Goal: Information Seeking & Learning: Learn about a topic

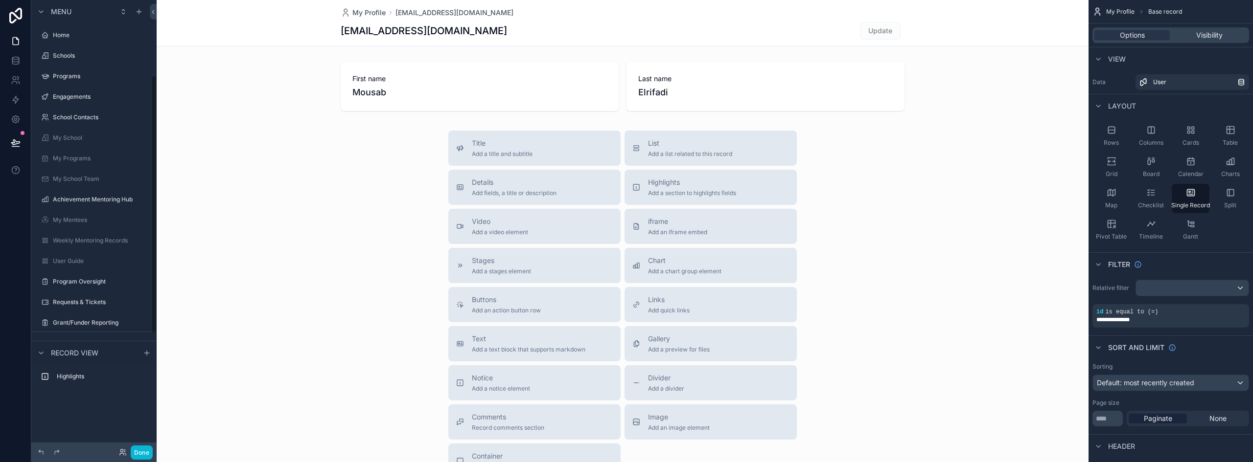
scroll to position [131, 0]
click at [15, 42] on icon at bounding box center [16, 41] width 10 height 10
click at [144, 449] on button "Done" at bounding box center [142, 453] width 22 height 14
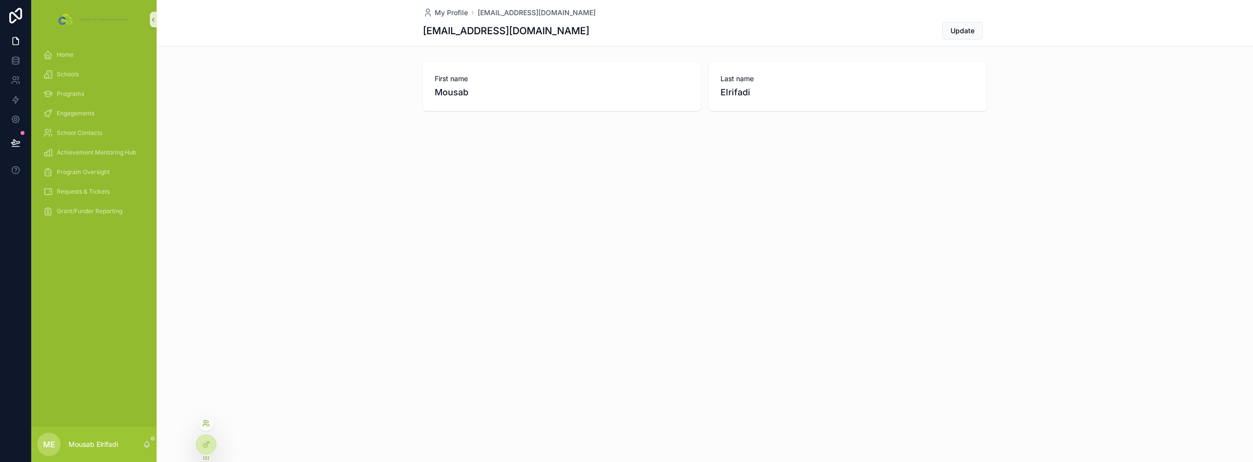
click at [209, 427] on icon at bounding box center [206, 424] width 8 height 8
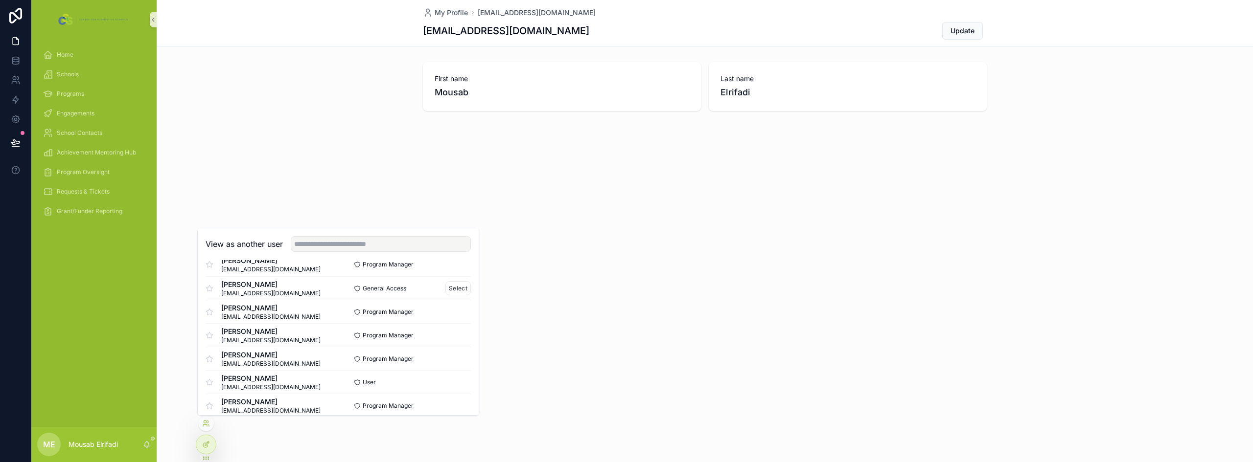
scroll to position [0, 0]
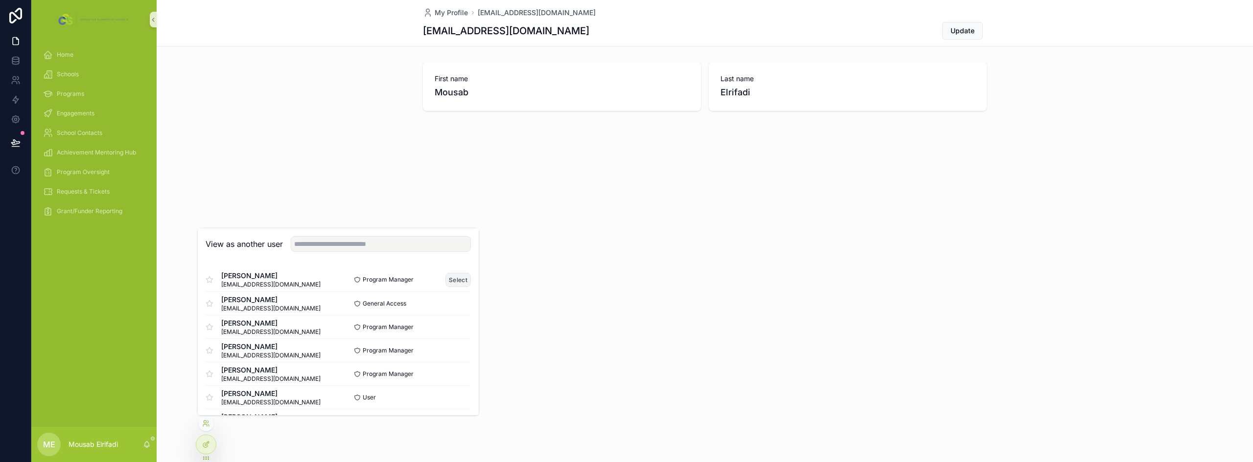
click at [445, 278] on button "Select" at bounding box center [457, 280] width 25 height 14
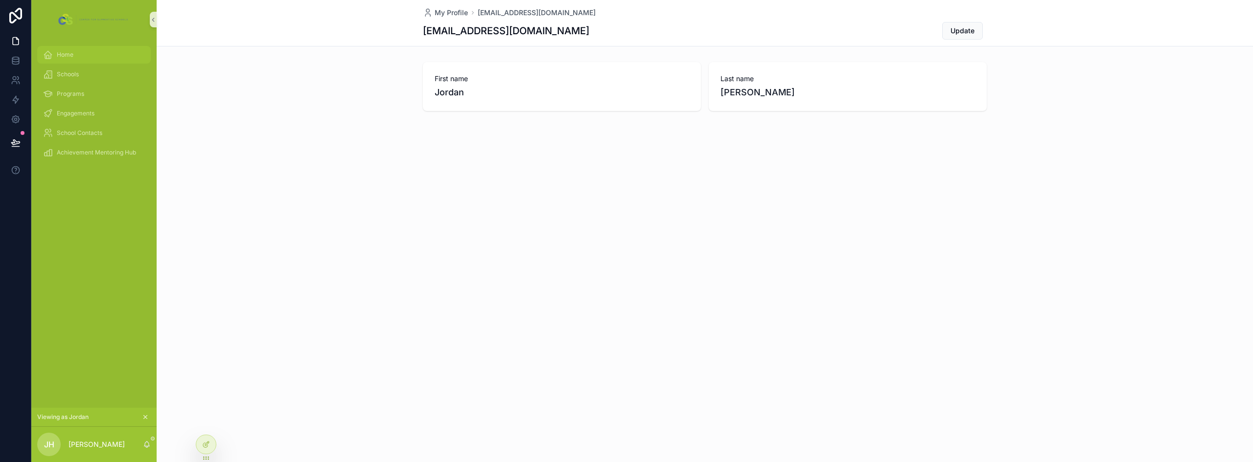
click at [79, 54] on div "Home" at bounding box center [94, 55] width 102 height 16
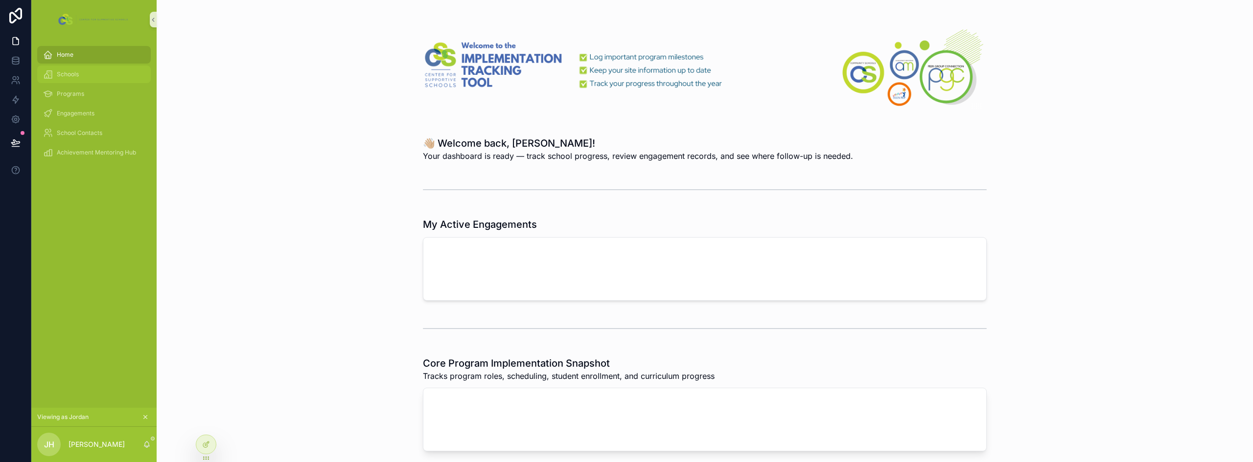
click at [64, 71] on span "Schools" at bounding box center [68, 74] width 22 height 8
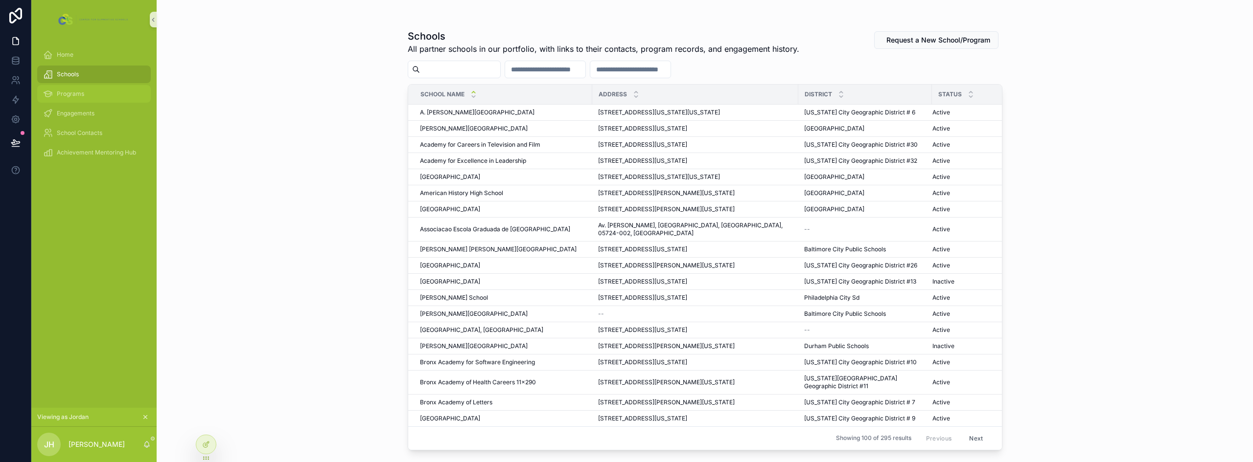
click at [64, 89] on div "Programs" at bounding box center [94, 94] width 102 height 16
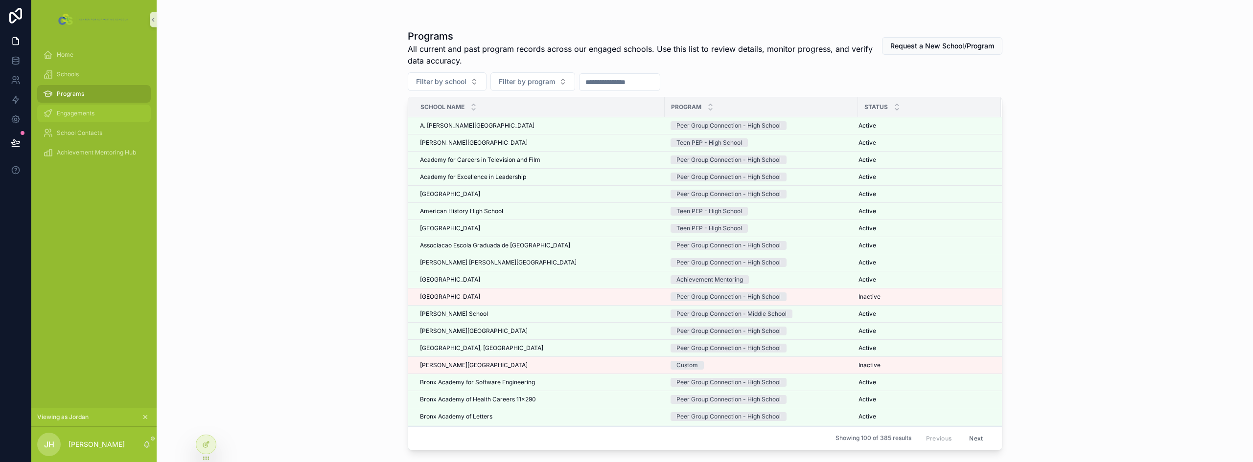
click at [75, 118] on div "Engagements" at bounding box center [94, 114] width 102 height 16
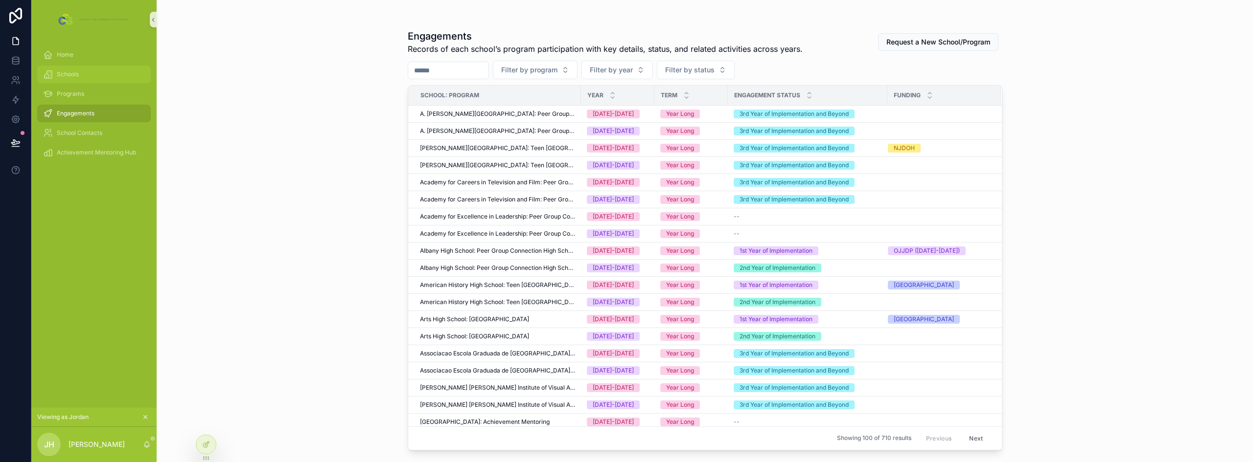
click at [88, 76] on div "Schools" at bounding box center [94, 75] width 102 height 16
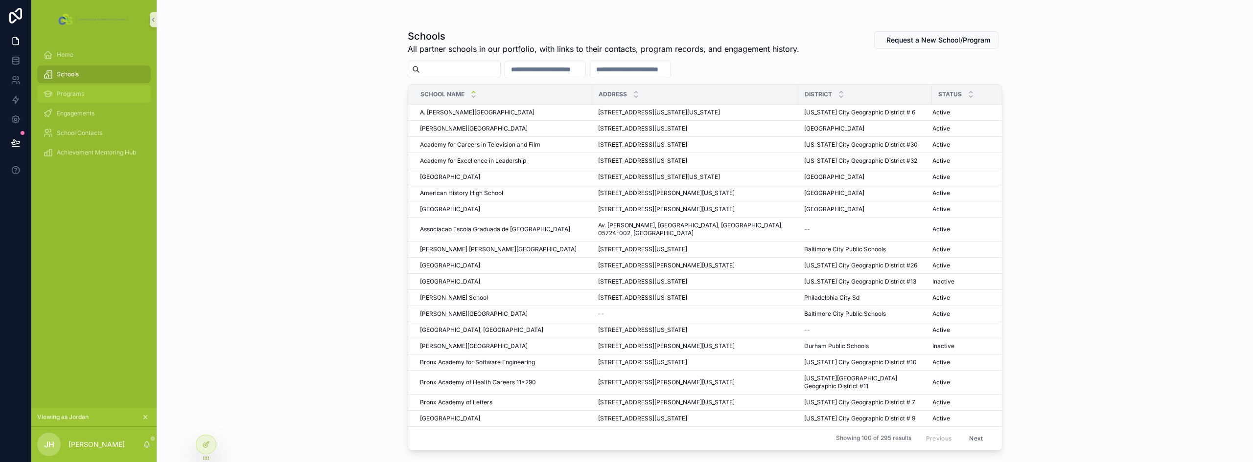
click at [85, 89] on div "Programs" at bounding box center [94, 94] width 102 height 16
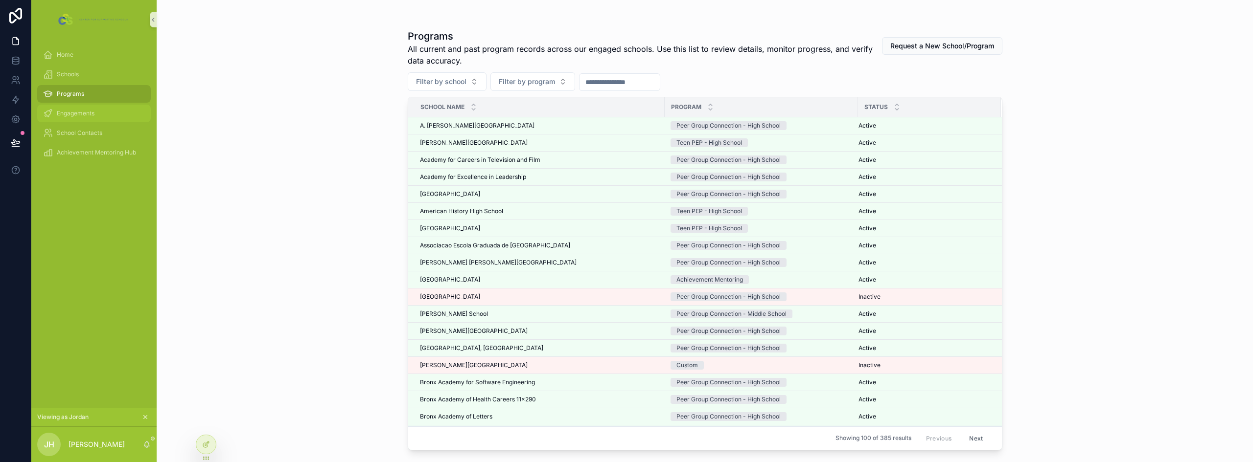
click at [88, 115] on span "Engagements" at bounding box center [76, 114] width 38 height 8
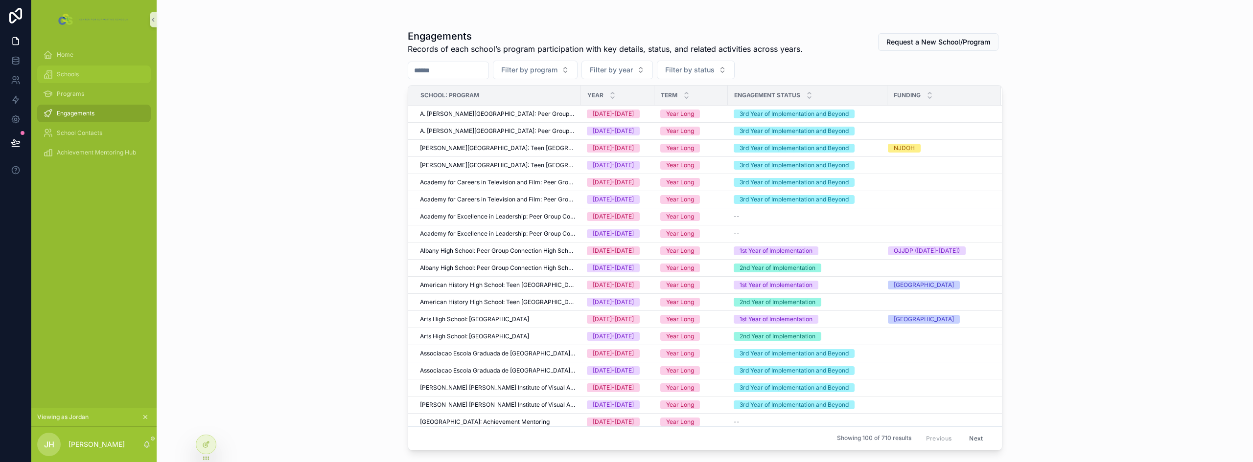
click at [90, 78] on div "Schools" at bounding box center [94, 75] width 102 height 16
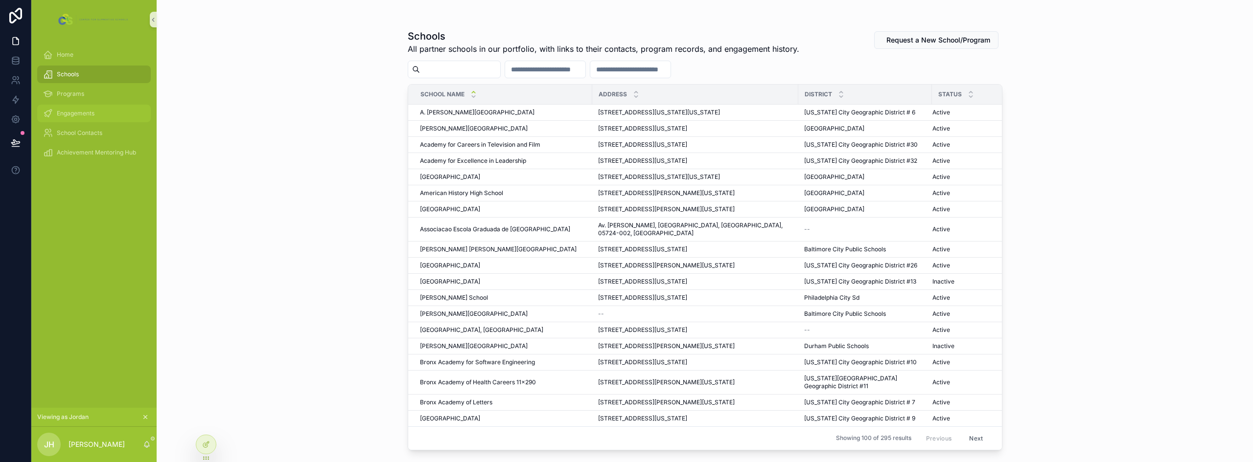
click at [89, 113] on span "Engagements" at bounding box center [76, 114] width 38 height 8
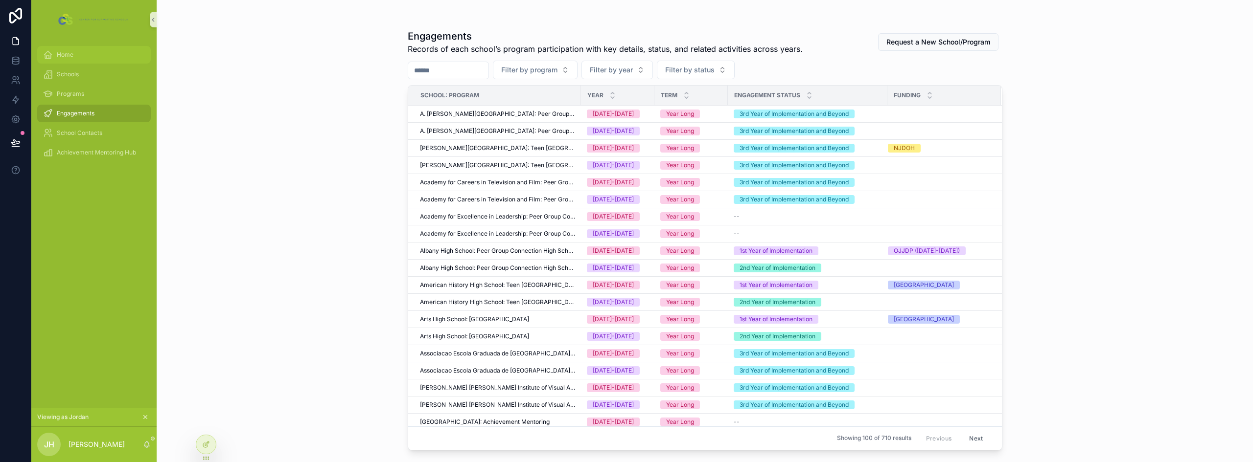
click at [73, 58] on span "Home" at bounding box center [65, 55] width 17 height 8
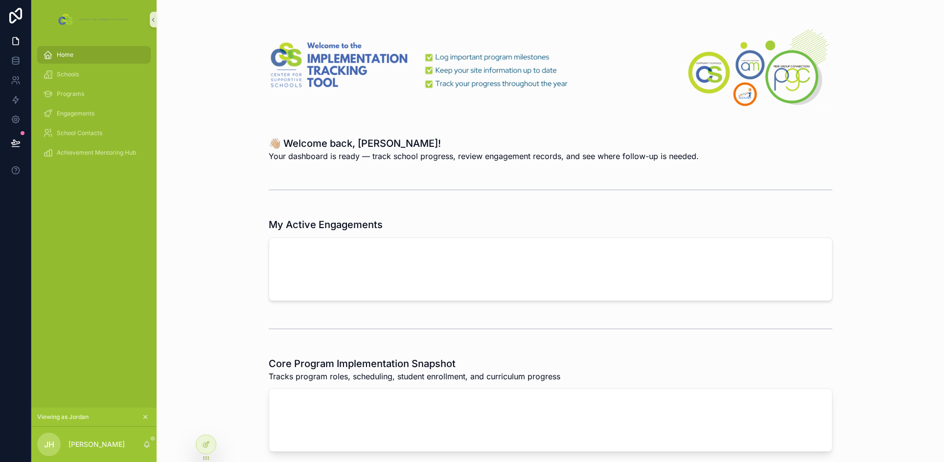
click at [64, 56] on span "Home" at bounding box center [65, 55] width 17 height 8
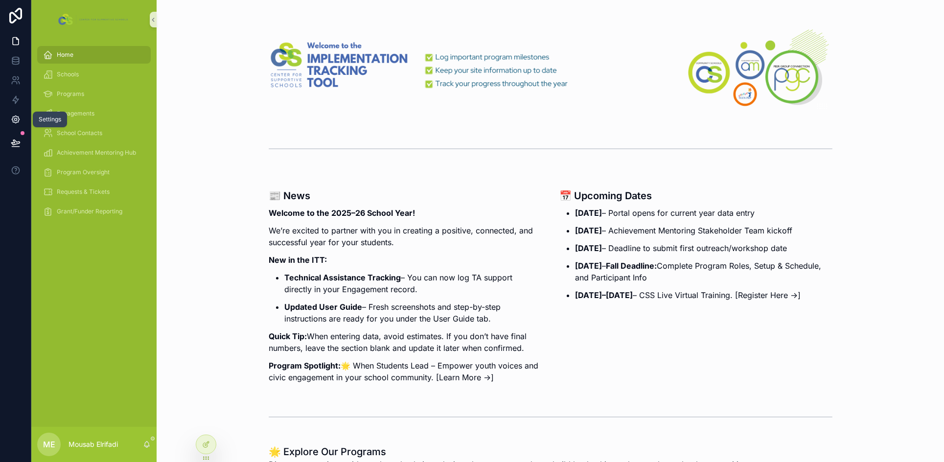
click at [15, 115] on icon at bounding box center [16, 120] width 10 height 10
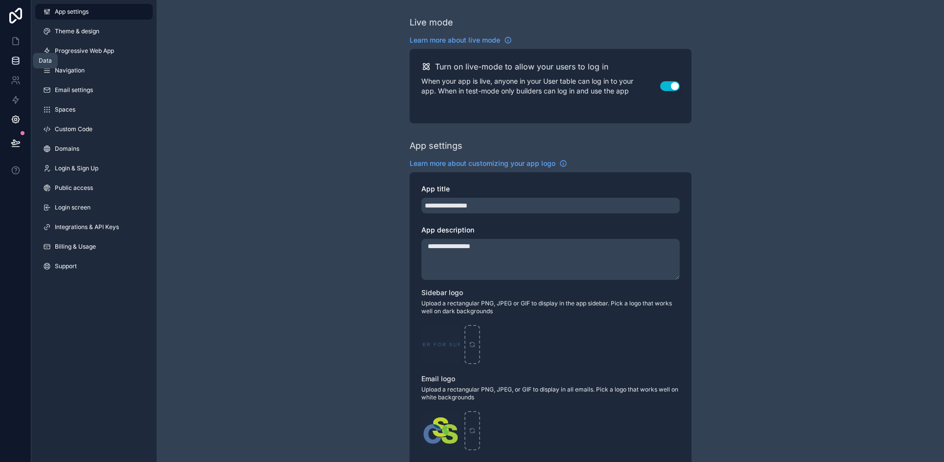
click at [13, 58] on icon at bounding box center [15, 58] width 6 height 2
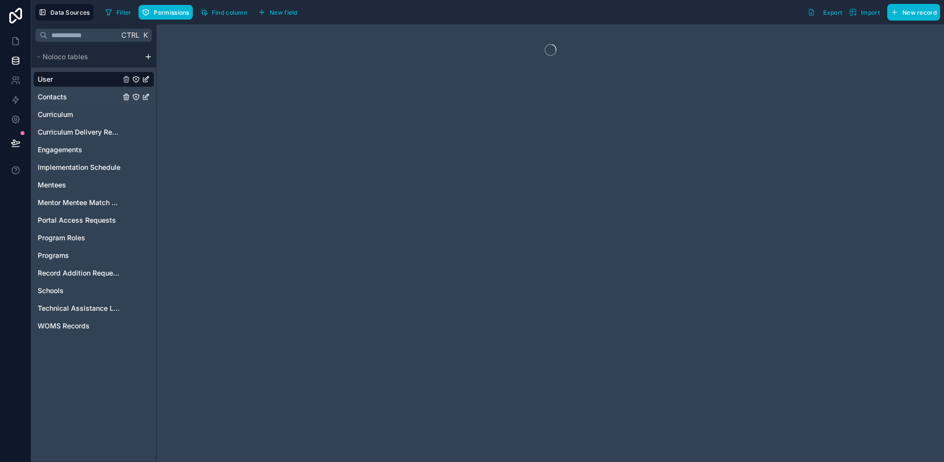
click at [67, 97] on span "Contacts" at bounding box center [52, 97] width 29 height 10
click at [65, 81] on div "User" at bounding box center [93, 79] width 121 height 16
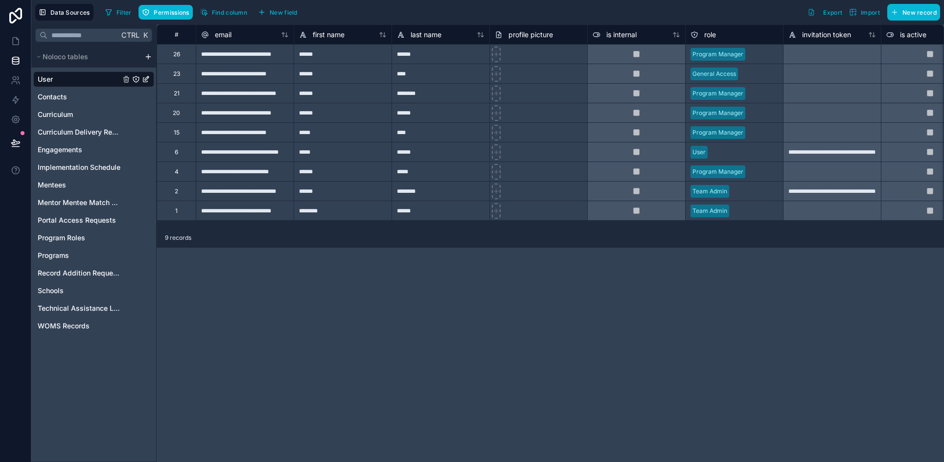
click at [826, 56] on div at bounding box center [832, 54] width 98 height 20
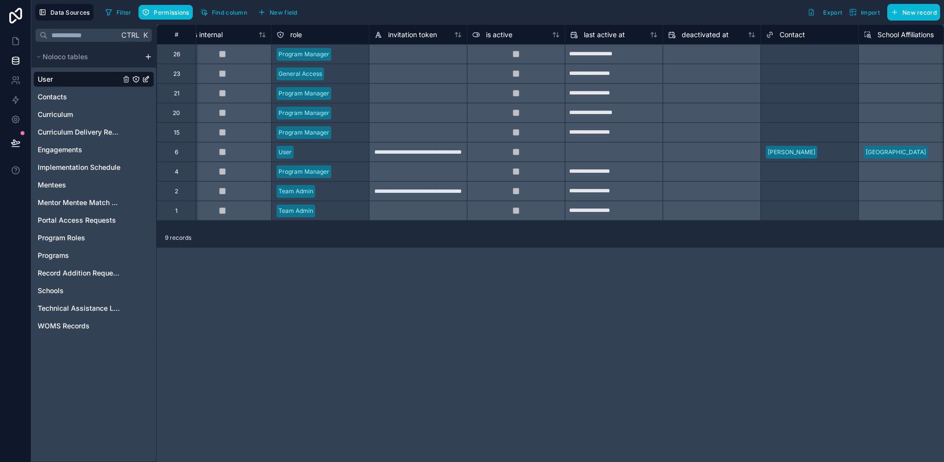
scroll to position [0, 430]
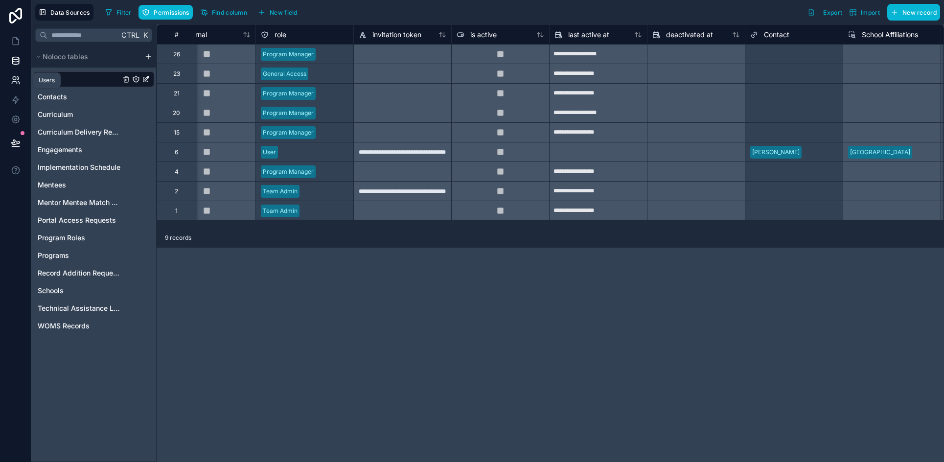
click at [12, 80] on icon at bounding box center [16, 80] width 10 height 10
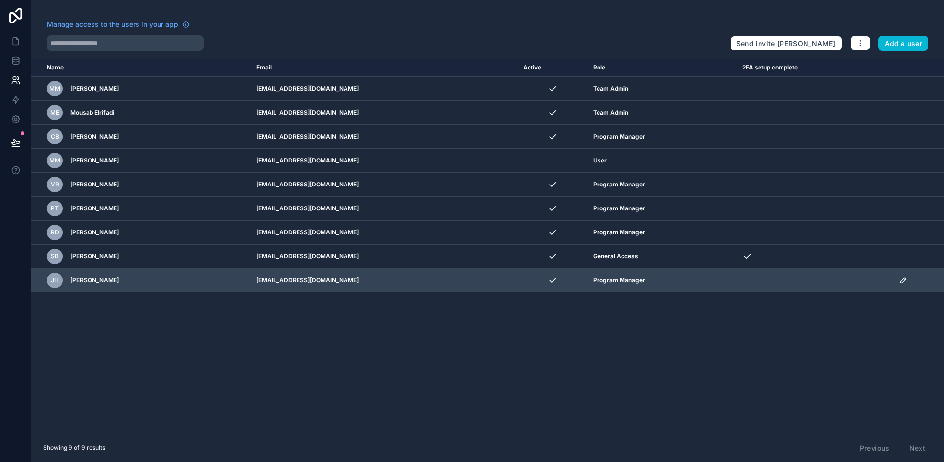
click at [903, 279] on icon "scrollable content" at bounding box center [903, 280] width 5 height 5
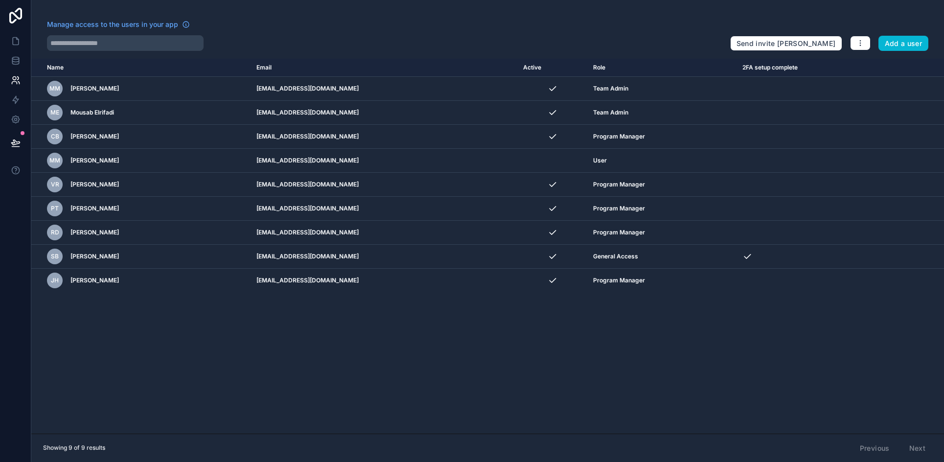
click at [683, 352] on div "Name Email Active Role 2FA setup complete userTable.email MM Michaela Meckel mm…" at bounding box center [487, 246] width 913 height 375
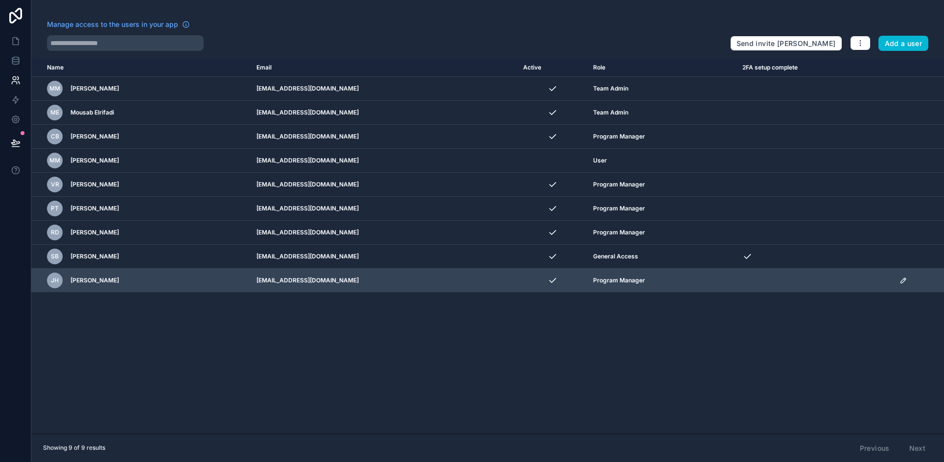
click at [899, 280] on icon "scrollable content" at bounding box center [903, 281] width 8 height 8
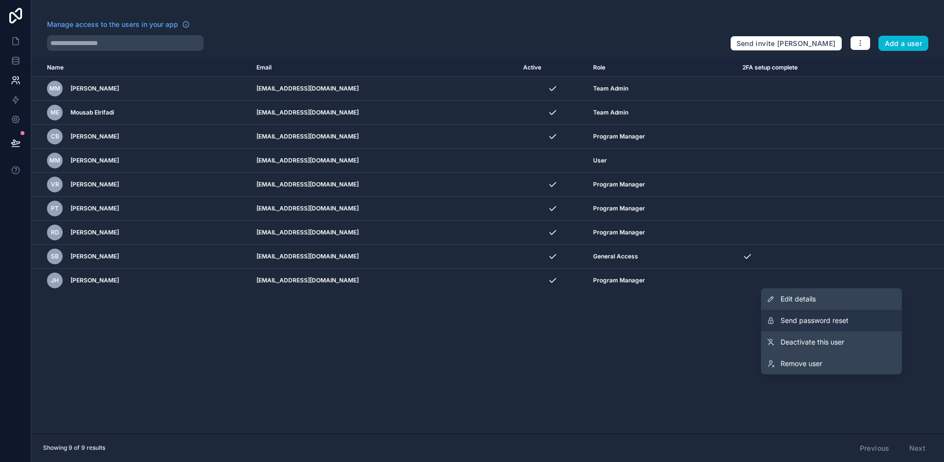
click at [852, 322] on button "Send password reset" at bounding box center [831, 321] width 141 height 22
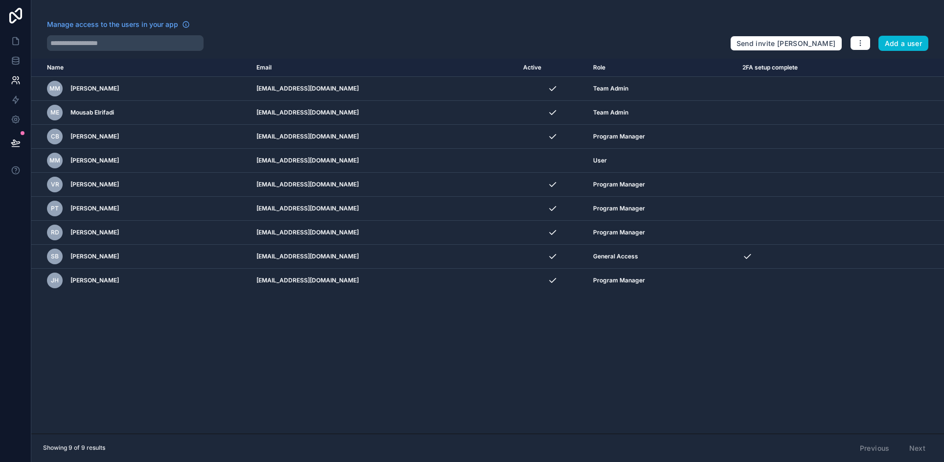
click at [188, 320] on div "Name Email Active Role 2FA setup complete userTable.email MM Michaela Meckel mm…" at bounding box center [487, 246] width 913 height 375
click at [276, 42] on div at bounding box center [384, 43] width 675 height 16
click at [239, 338] on div "Name Email Active Role 2FA setup complete userTable.email MM Michaela Meckel mm…" at bounding box center [487, 246] width 913 height 375
click at [11, 42] on icon at bounding box center [16, 41] width 10 height 10
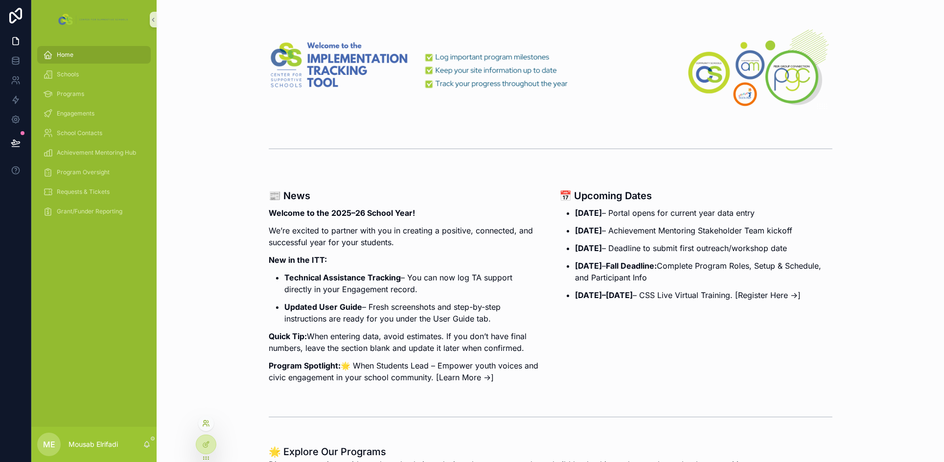
click at [208, 420] on icon at bounding box center [206, 423] width 8 height 8
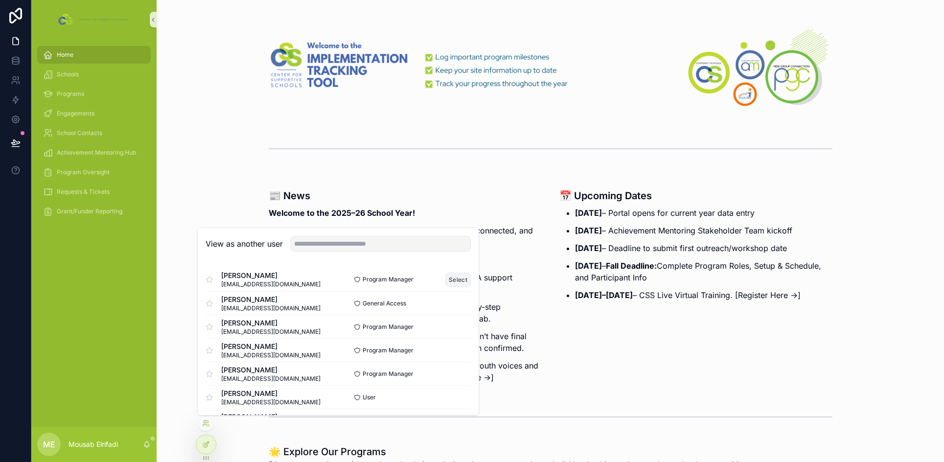
click at [451, 278] on button "Select" at bounding box center [457, 280] width 25 height 14
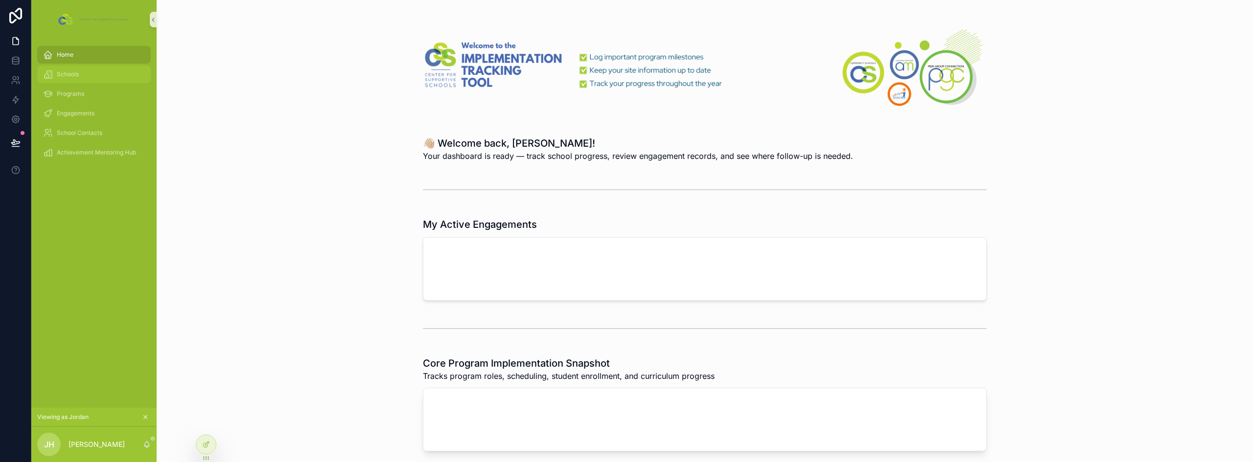
click at [92, 74] on div "Schools" at bounding box center [94, 75] width 102 height 16
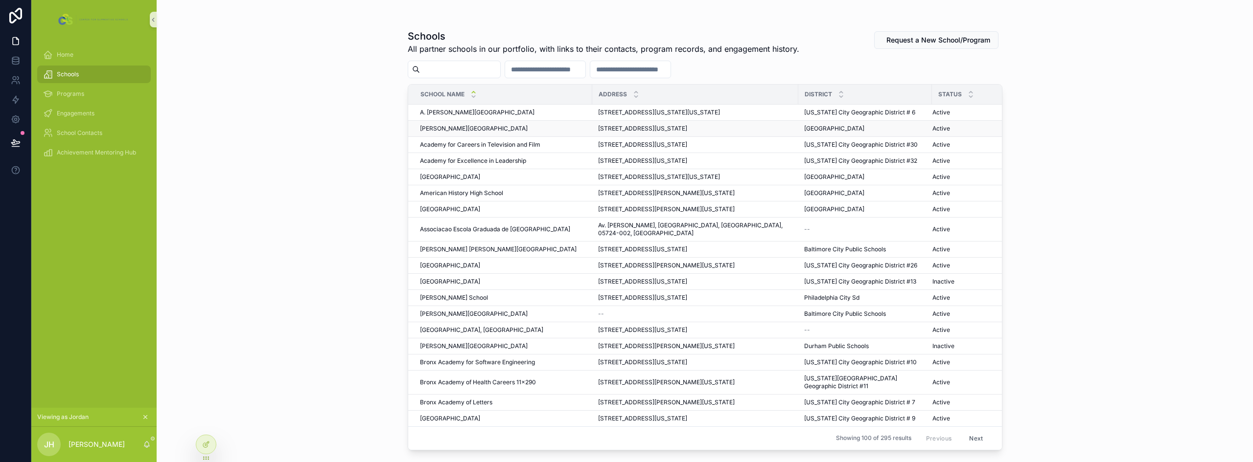
click at [538, 129] on div "[PERSON_NAME][GEOGRAPHIC_DATA] [PERSON_NAME][GEOGRAPHIC_DATA]" at bounding box center [503, 129] width 166 height 8
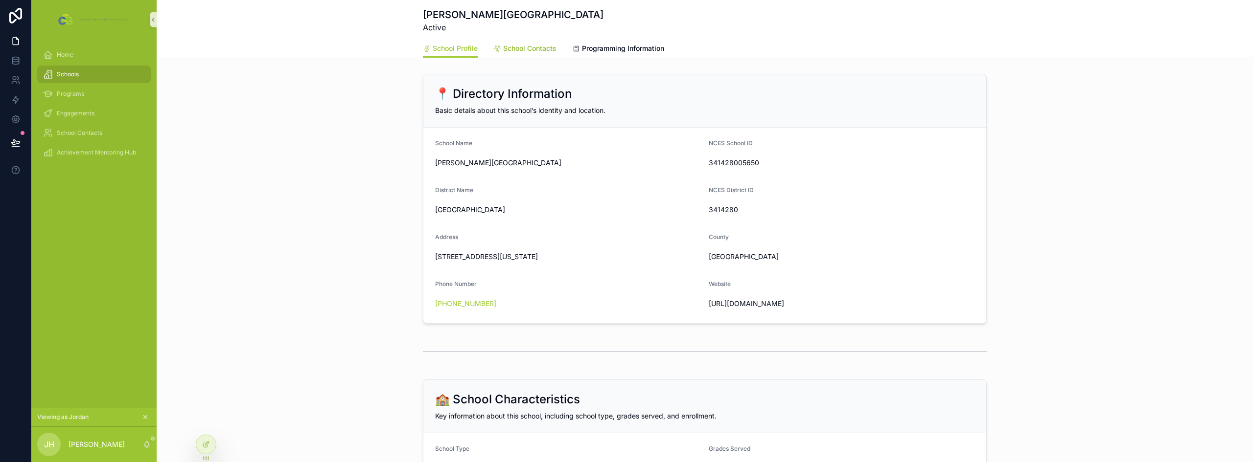
click at [524, 54] on link "School Contacts" at bounding box center [524, 50] width 63 height 20
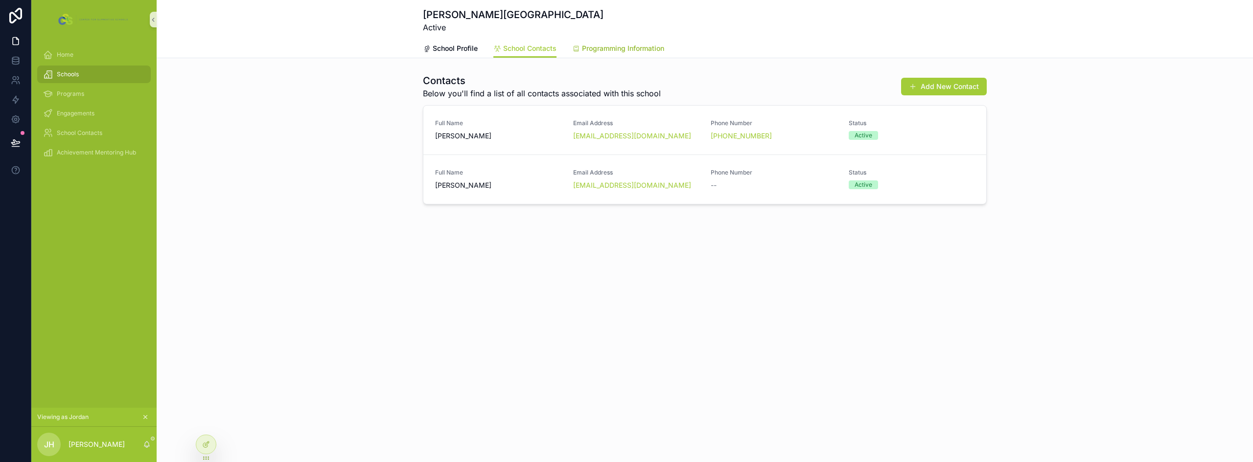
click at [664, 51] on span "Programming Information" at bounding box center [623, 49] width 82 height 10
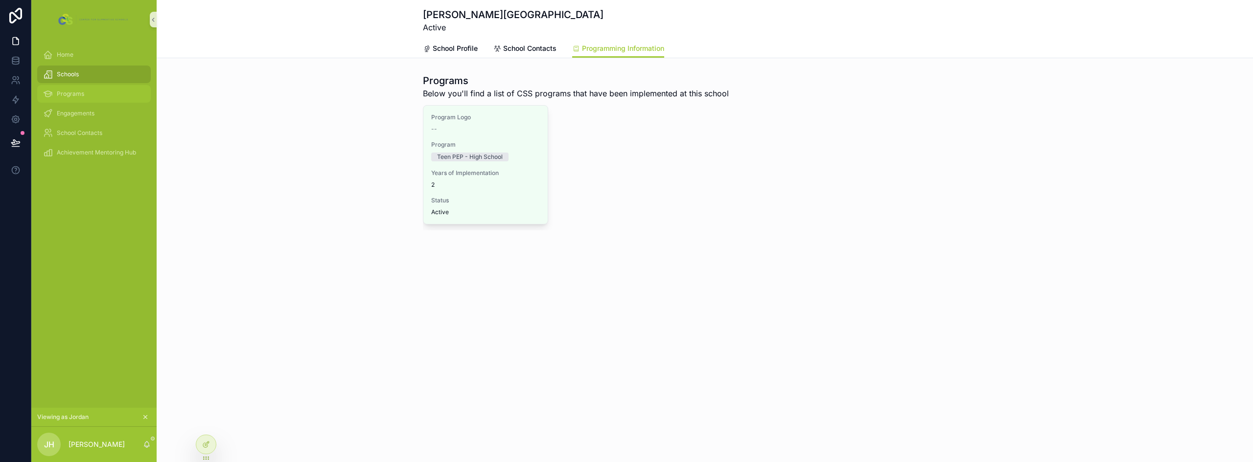
click at [81, 91] on span "Programs" at bounding box center [70, 94] width 27 height 8
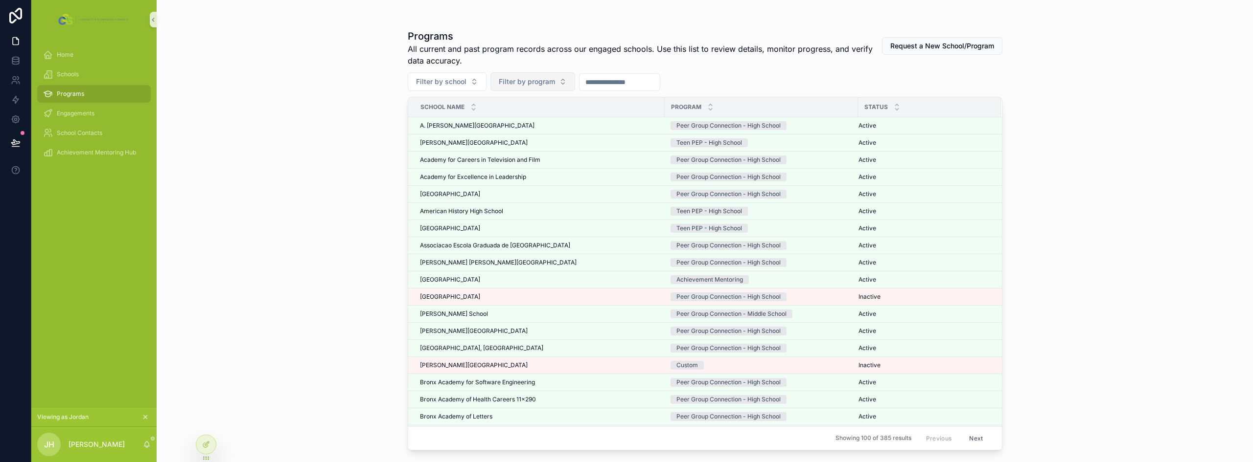
click at [512, 85] on span "Filter by program" at bounding box center [527, 82] width 56 height 10
type input "****"
click at [564, 115] on div "When Students Lead" at bounding box center [531, 122] width 117 height 16
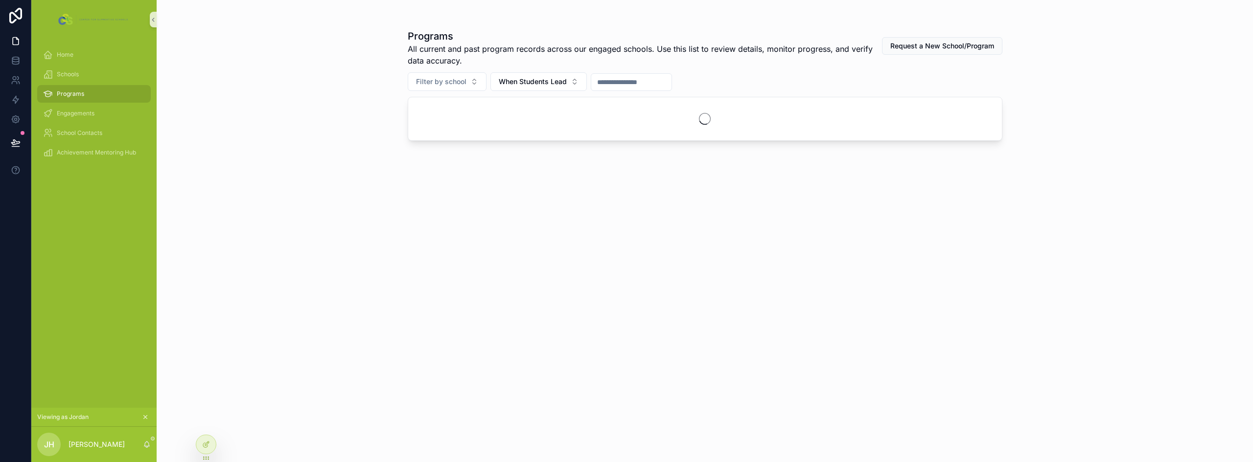
click at [314, 177] on div "Programs All current and past program records across our engaged schools. Use t…" at bounding box center [705, 231] width 1096 height 462
click at [89, 118] on div "Engagements" at bounding box center [94, 114] width 102 height 16
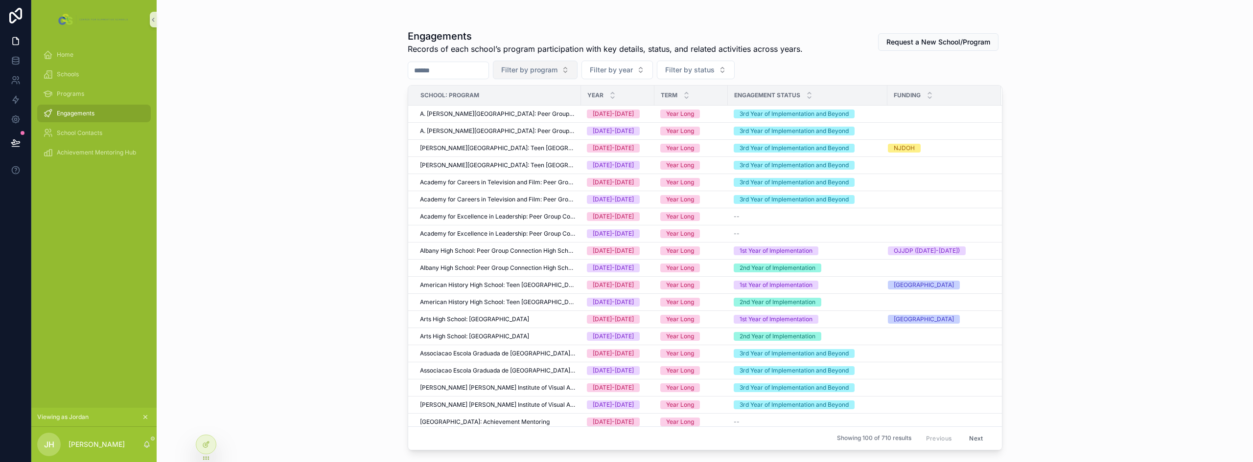
click at [577, 73] on button "Filter by program" at bounding box center [535, 70] width 85 height 19
type input "******"
click at [566, 112] on div "When Students Lead" at bounding box center [559, 110] width 117 height 16
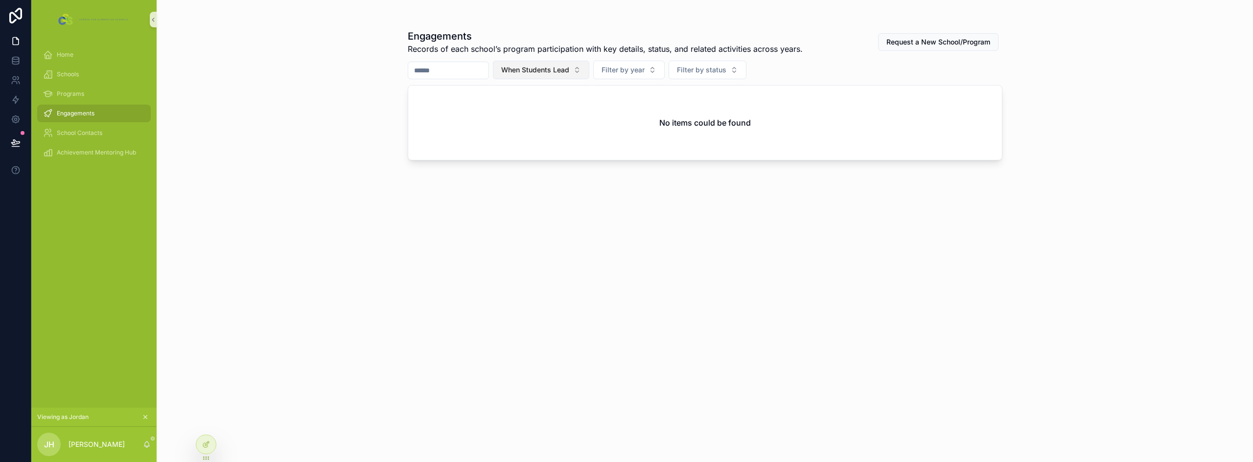
click at [563, 71] on span "When Students Lead" at bounding box center [535, 70] width 68 height 10
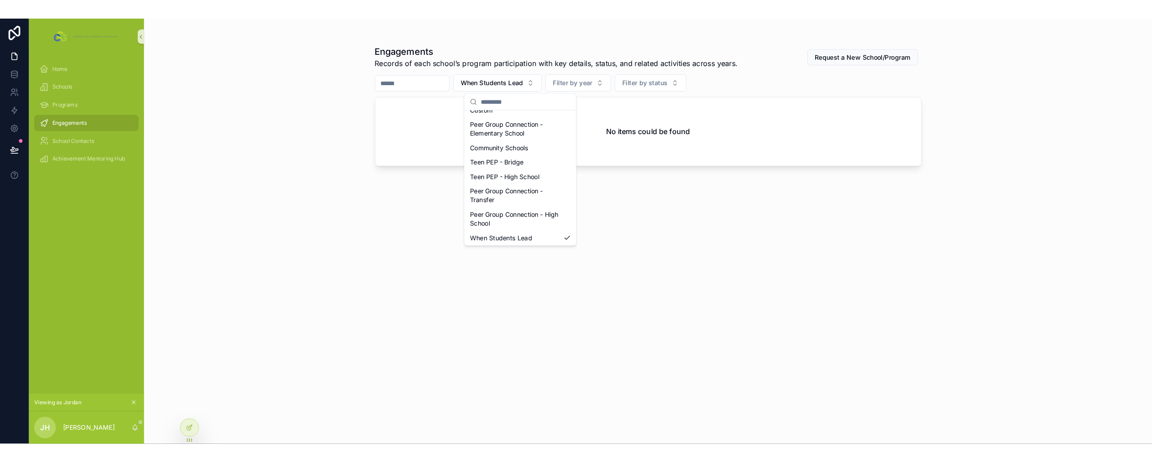
scroll to position [69, 0]
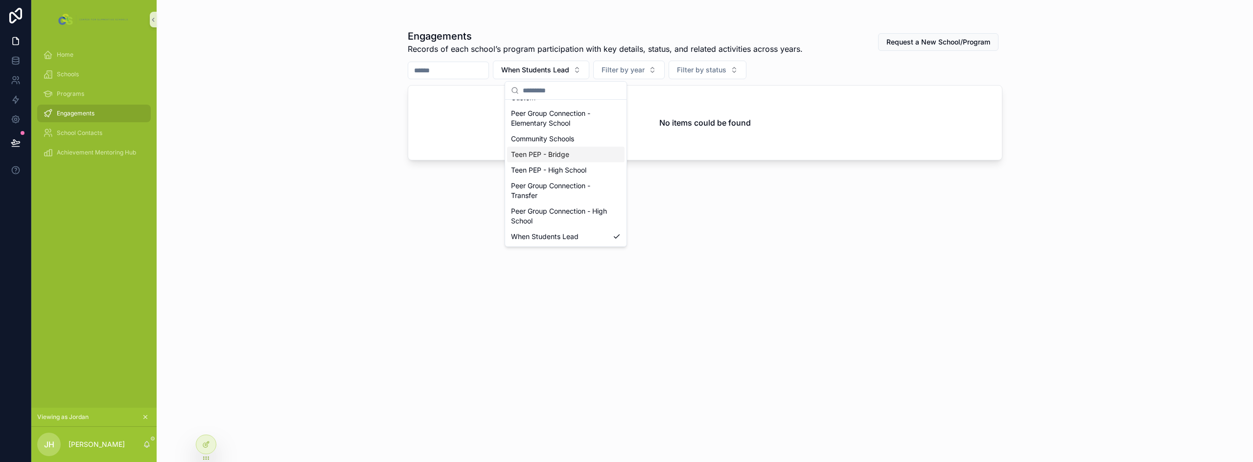
click at [342, 206] on div "Engagements Records of each school’s program participation with key details, st…" at bounding box center [705, 231] width 1096 height 462
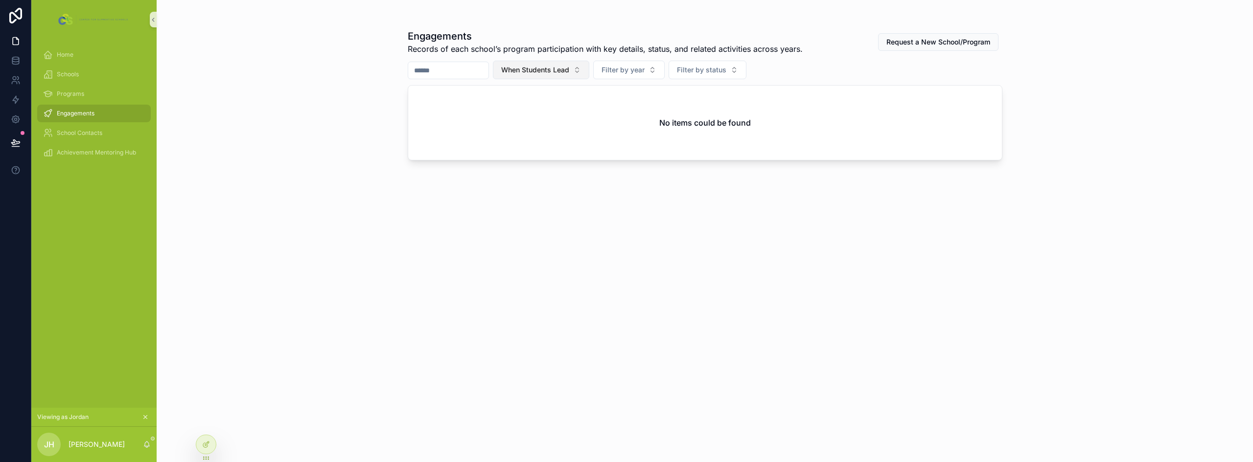
click at [569, 71] on span "When Students Lead" at bounding box center [535, 70] width 68 height 10
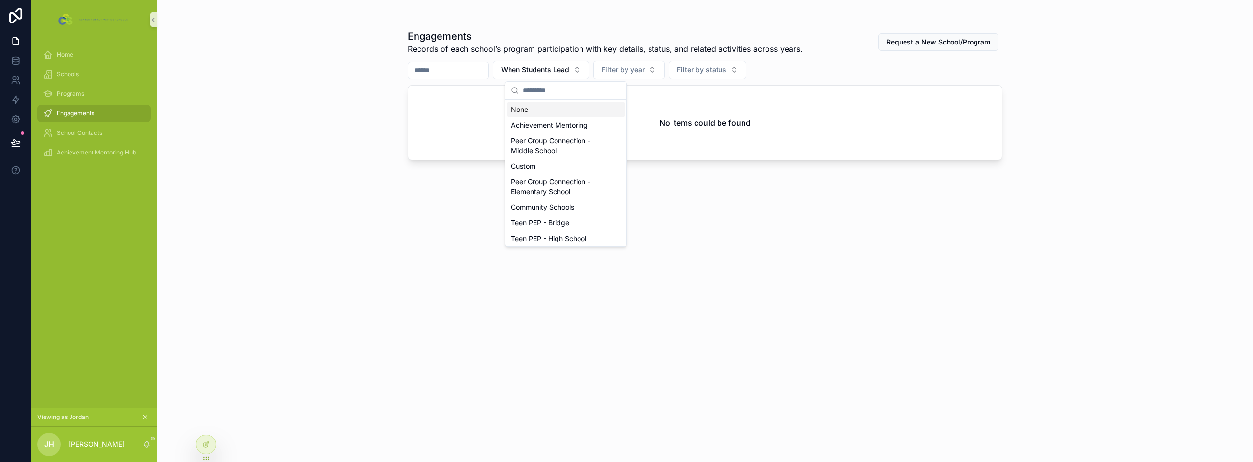
click at [550, 107] on div "None" at bounding box center [565, 110] width 117 height 16
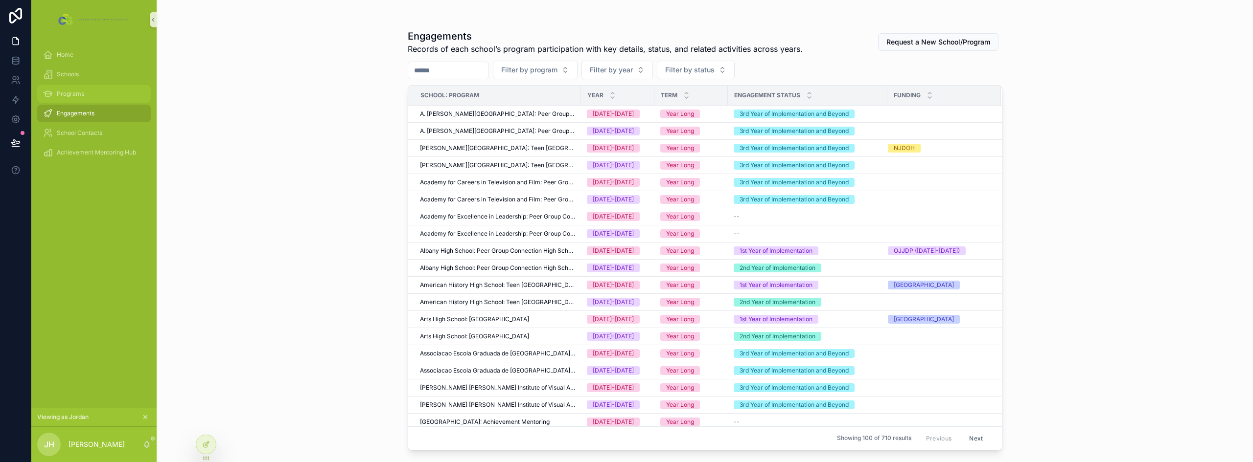
click at [70, 95] on span "Programs" at bounding box center [70, 94] width 27 height 8
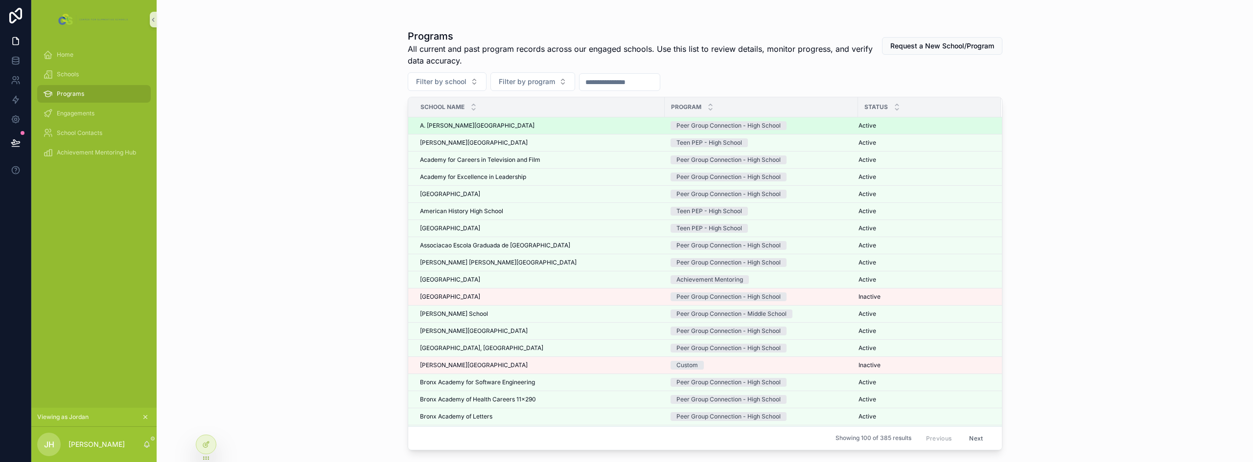
click at [551, 125] on div "A. [PERSON_NAME][GEOGRAPHIC_DATA] A. [PERSON_NAME][GEOGRAPHIC_DATA]" at bounding box center [539, 126] width 239 height 8
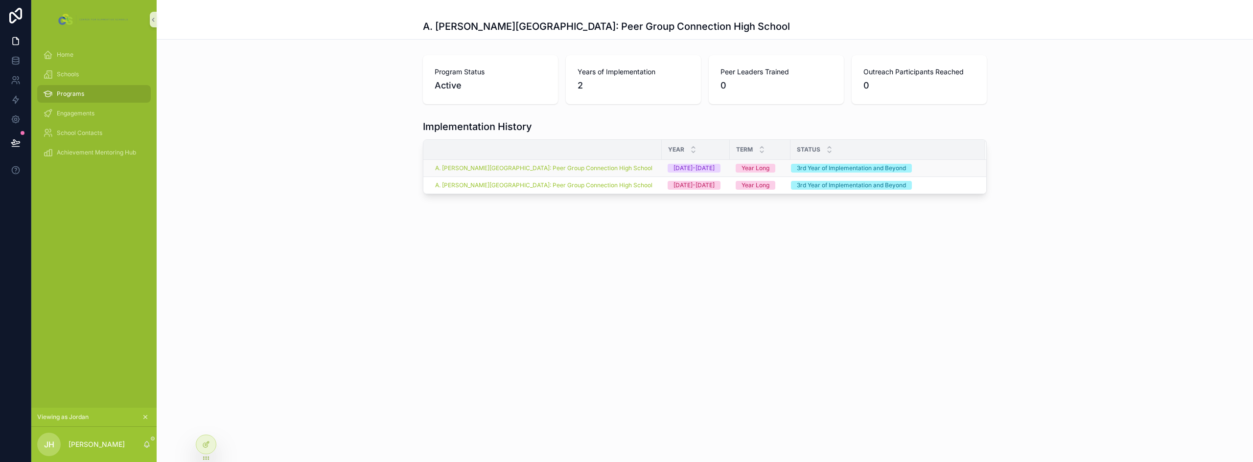
click at [660, 171] on td "A. [PERSON_NAME][GEOGRAPHIC_DATA]: Peer Group Connection High School" at bounding box center [542, 168] width 238 height 17
click at [109, 116] on div "Engagements" at bounding box center [94, 114] width 102 height 16
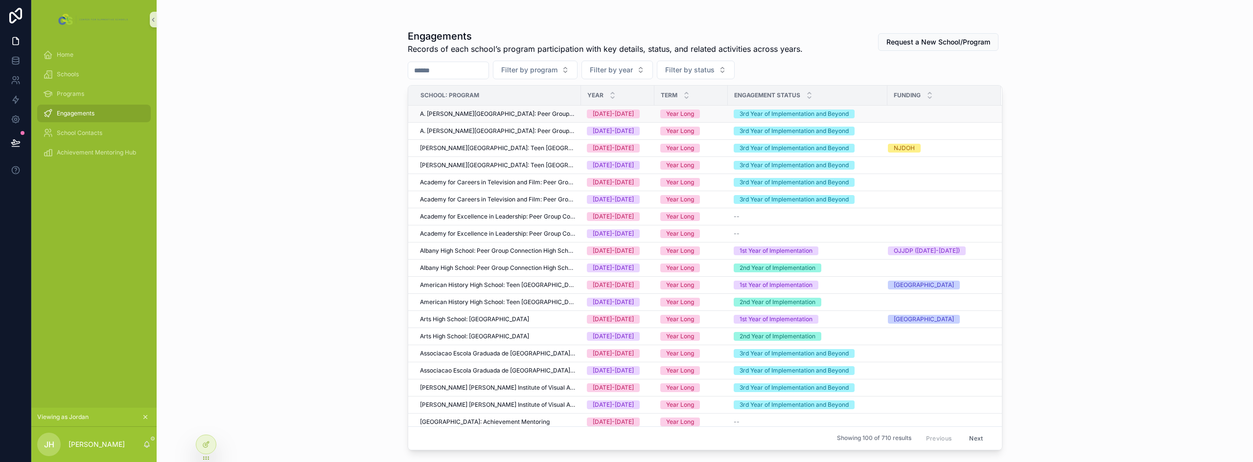
click at [502, 115] on span "A. [PERSON_NAME][GEOGRAPHIC_DATA]: Peer Group Connection High School" at bounding box center [497, 114] width 155 height 8
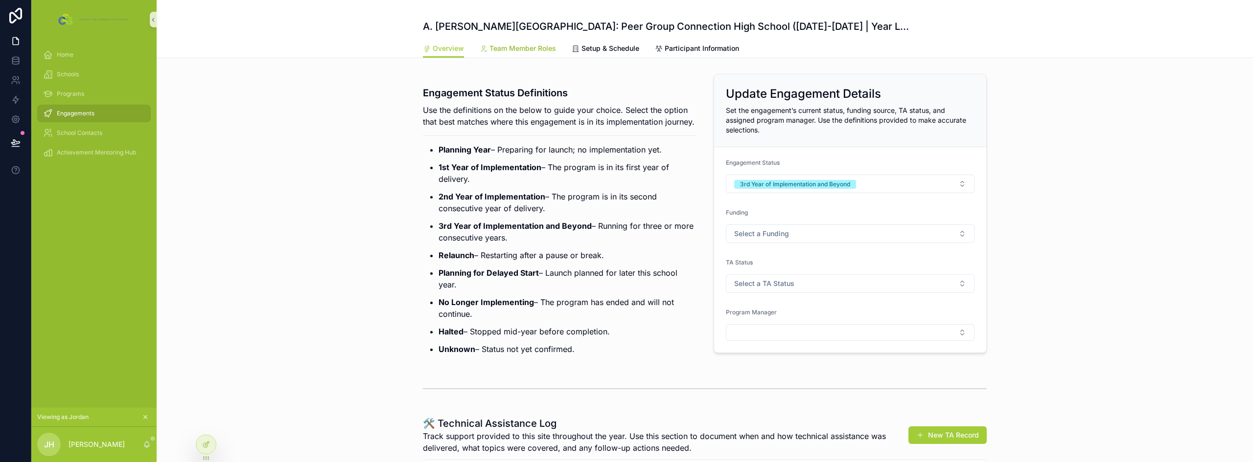
click at [527, 46] on span "Team Member Roles" at bounding box center [522, 49] width 67 height 10
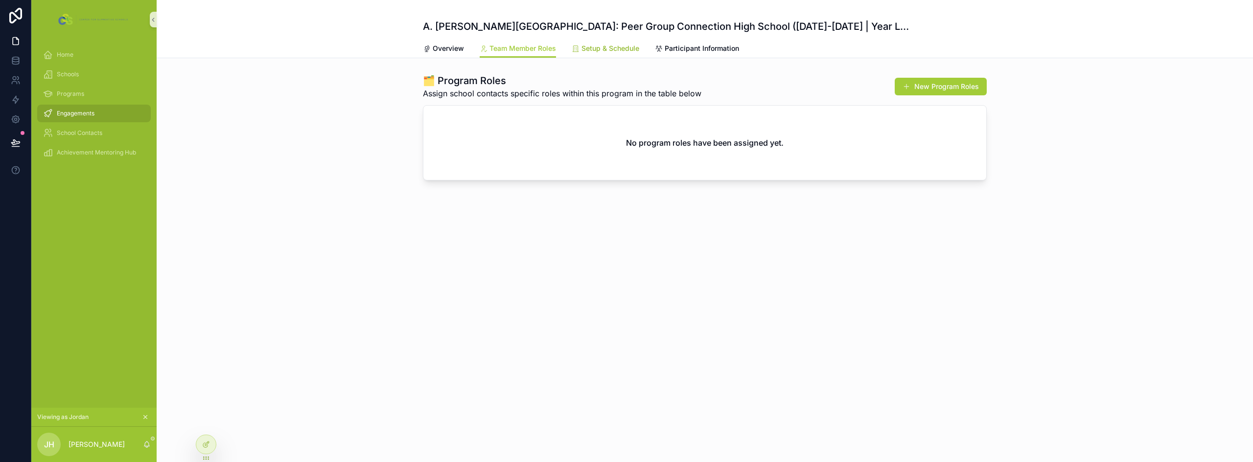
click at [628, 49] on span "Setup & Schedule" at bounding box center [610, 49] width 58 height 10
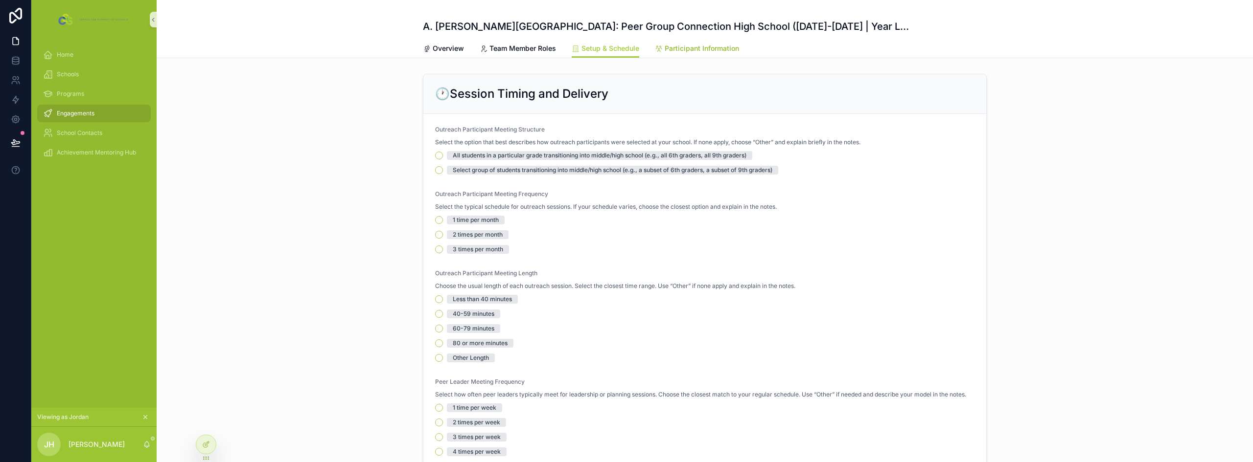
click at [702, 41] on link "Participant Information" at bounding box center [697, 50] width 84 height 20
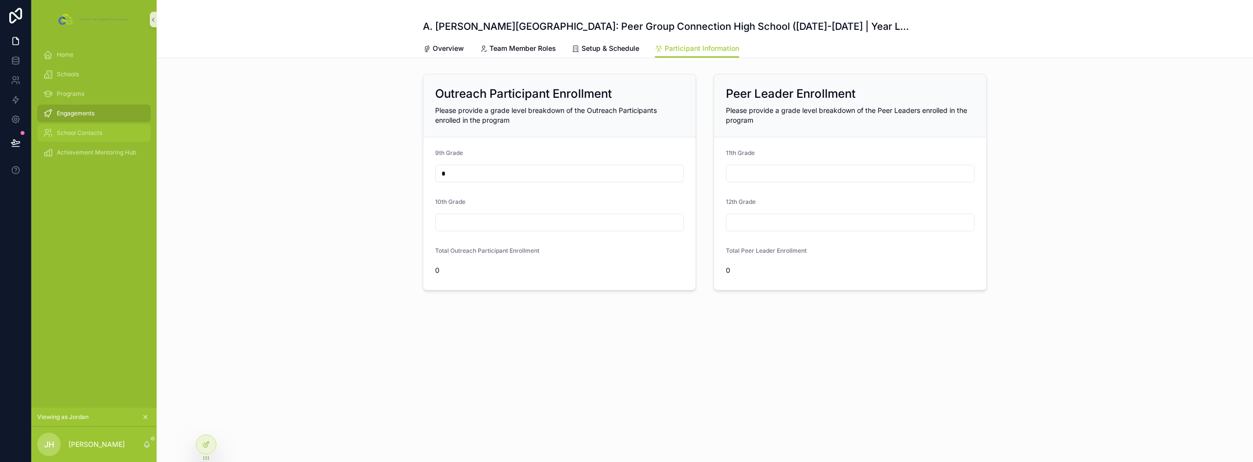
click at [78, 131] on span "School Contacts" at bounding box center [80, 133] width 46 height 8
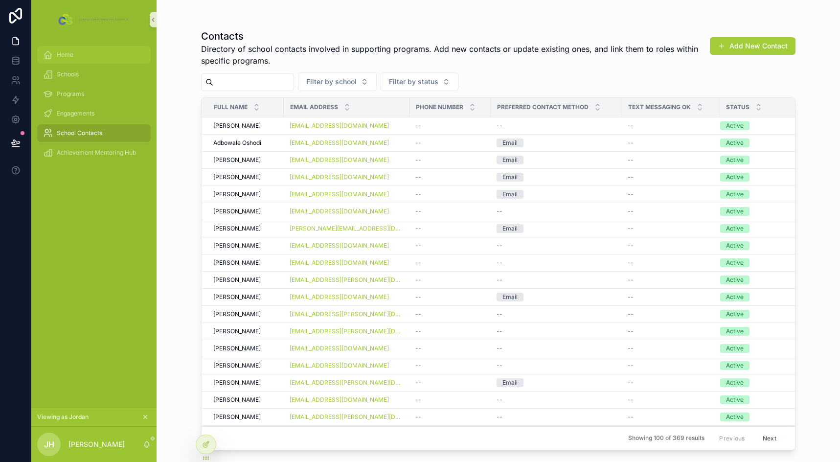
click at [83, 62] on div "Home" at bounding box center [94, 55] width 102 height 16
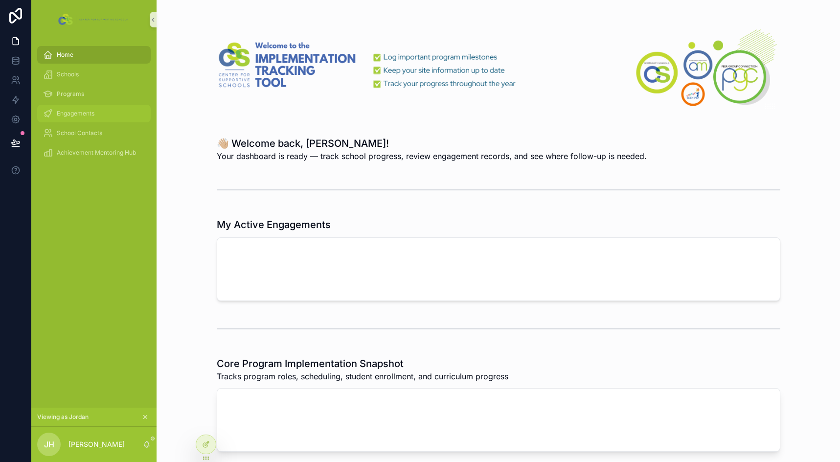
click at [79, 116] on span "Engagements" at bounding box center [76, 114] width 38 height 8
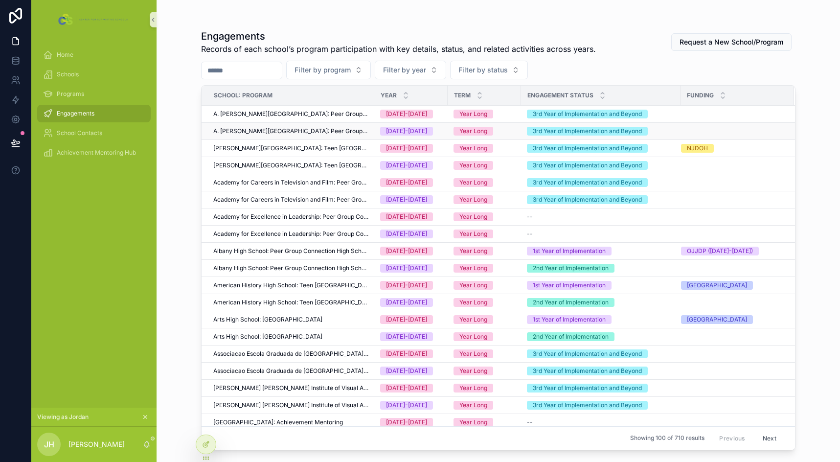
click at [438, 129] on div "[DATE]-[DATE]" at bounding box center [411, 131] width 62 height 9
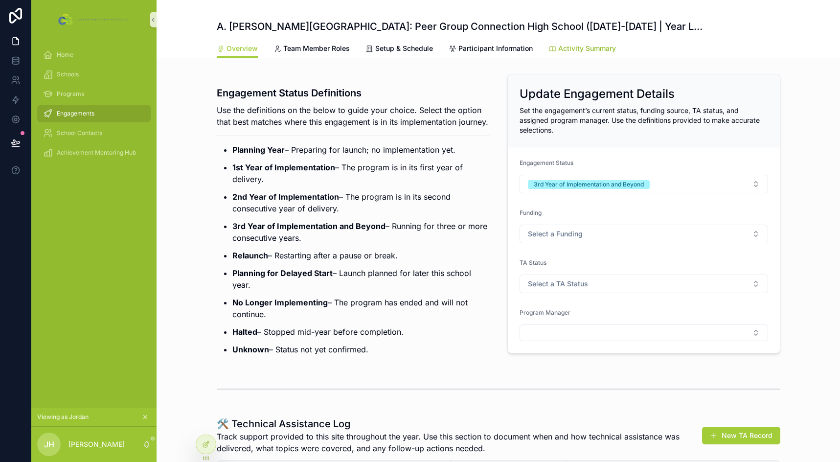
click at [591, 48] on span "Activity Summary" at bounding box center [587, 49] width 58 height 10
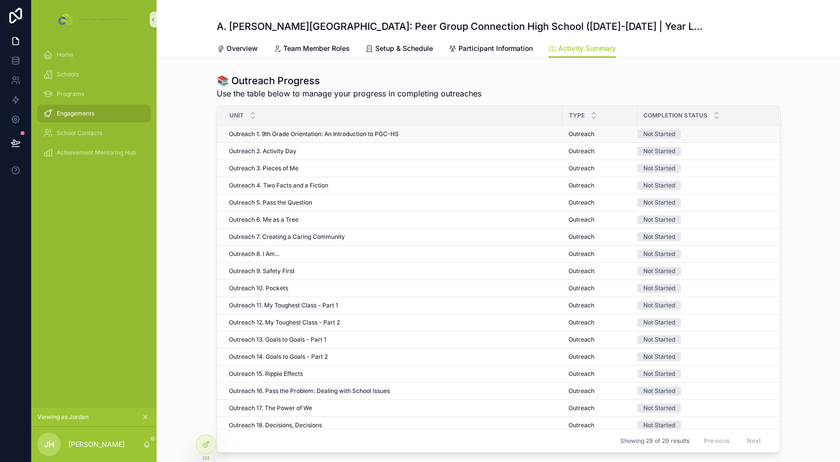
click at [306, 134] on span "Outreach 1. 9th Grade Orientation: An Introduction to PGC-HS" at bounding box center [314, 134] width 170 height 8
drag, startPoint x: 388, startPoint y: 48, endPoint x: 829, endPoint y: 31, distance: 441.3
click at [388, 48] on span "Setup & Schedule" at bounding box center [404, 49] width 58 height 10
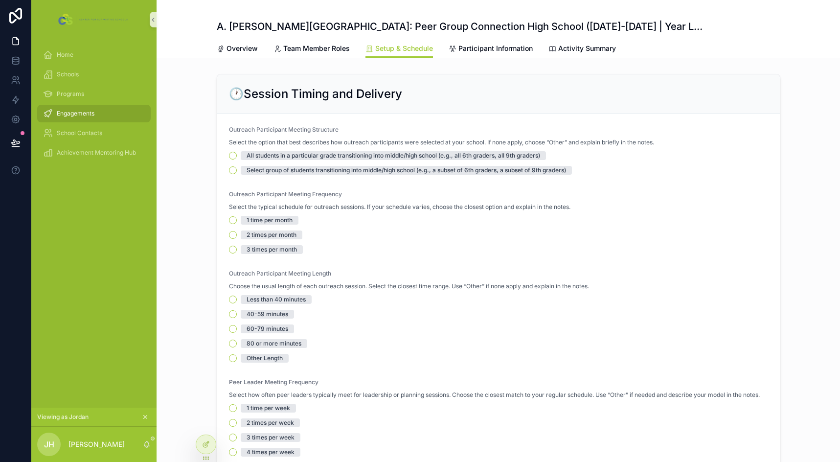
click at [829, 29] on div "A. [PERSON_NAME][GEOGRAPHIC_DATA]: Peer Group Connection High School ([DATE]-[D…" at bounding box center [499, 29] width 684 height 58
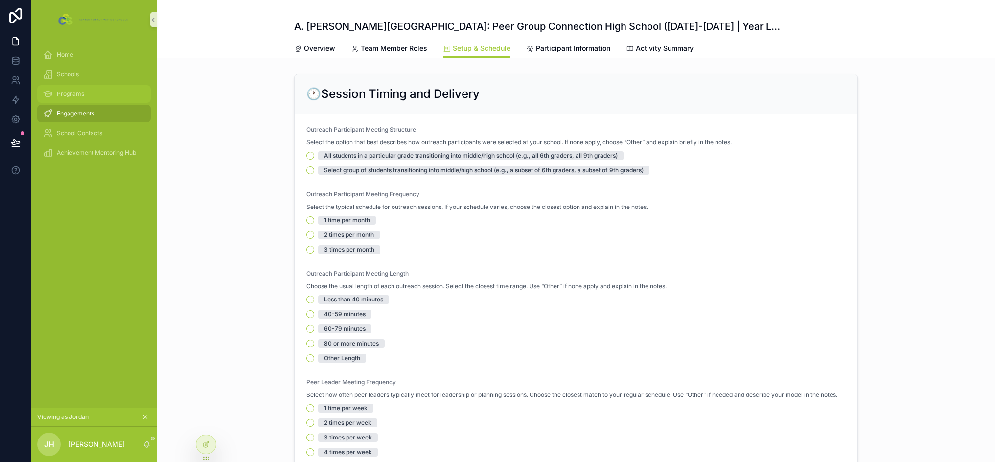
drag, startPoint x: 145, startPoint y: 416, endPoint x: 122, endPoint y: 86, distance: 331.1
click at [145, 416] on icon "scrollable content" at bounding box center [145, 417] width 7 height 7
click at [89, 216] on div "Grant/Funder Reporting" at bounding box center [94, 212] width 102 height 16
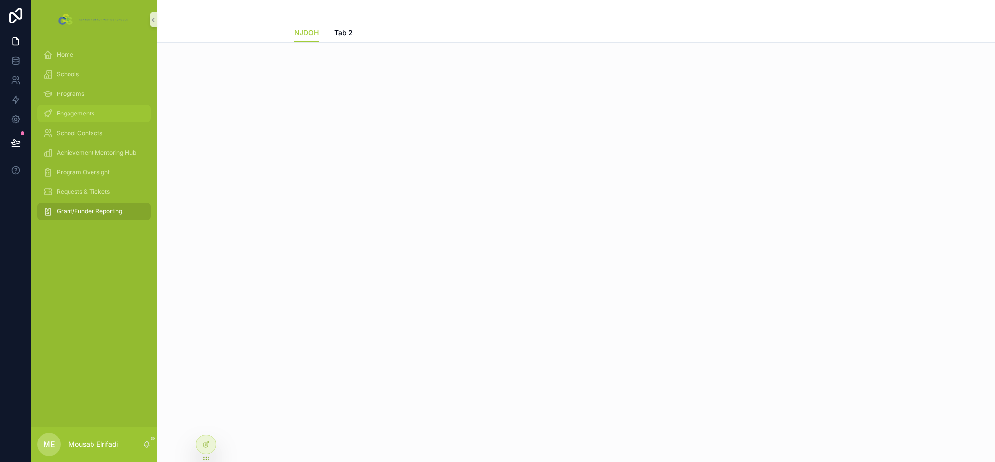
click at [85, 116] on span "Engagements" at bounding box center [76, 114] width 38 height 8
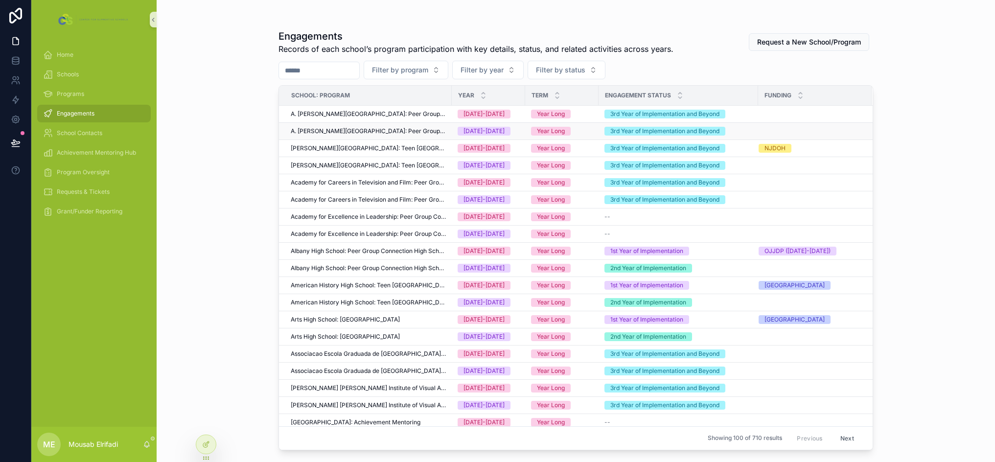
click at [385, 133] on span "A. [PERSON_NAME][GEOGRAPHIC_DATA]: Peer Group Connection High School" at bounding box center [368, 131] width 155 height 8
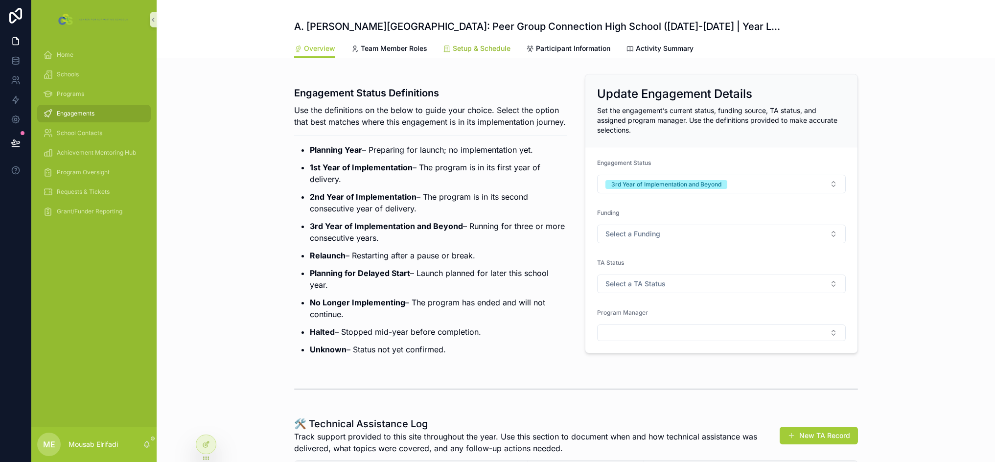
click at [471, 49] on span "Setup & Schedule" at bounding box center [482, 49] width 58 height 10
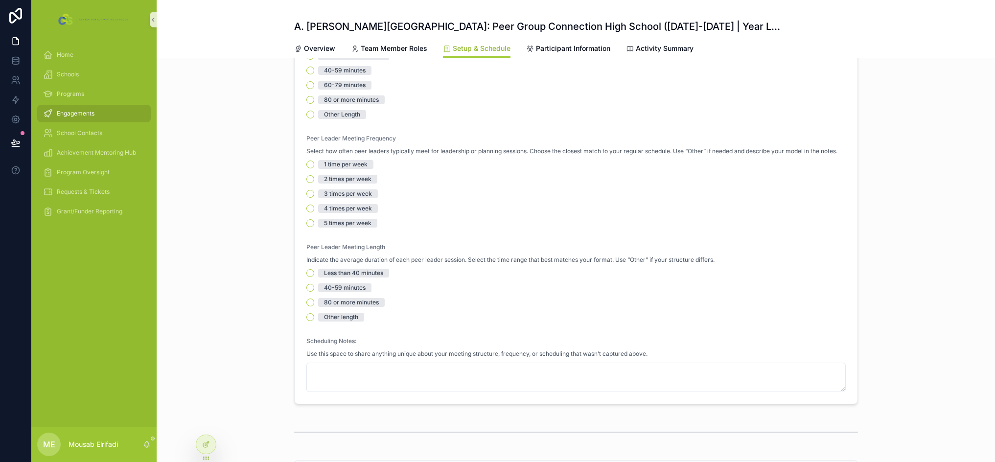
scroll to position [245, 0]
drag, startPoint x: 325, startPoint y: 149, endPoint x: 525, endPoint y: 147, distance: 199.7
click at [525, 147] on span "Select how often peer leaders typically meet for leadership or planning session…" at bounding box center [571, 150] width 531 height 8
drag, startPoint x: 306, startPoint y: 258, endPoint x: 446, endPoint y: 256, distance: 140.0
click at [446, 256] on span "Indicate the average duration of each peer leader session. Select the time rang…" at bounding box center [510, 259] width 408 height 8
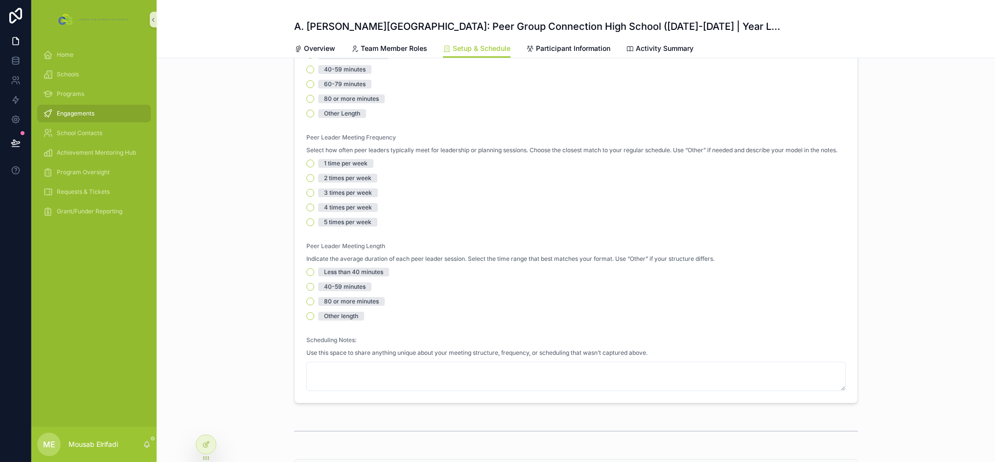
click at [491, 259] on span "Indicate the average duration of each peer leader session. Select the time rang…" at bounding box center [510, 259] width 408 height 8
